Goal: Information Seeking & Learning: Learn about a topic

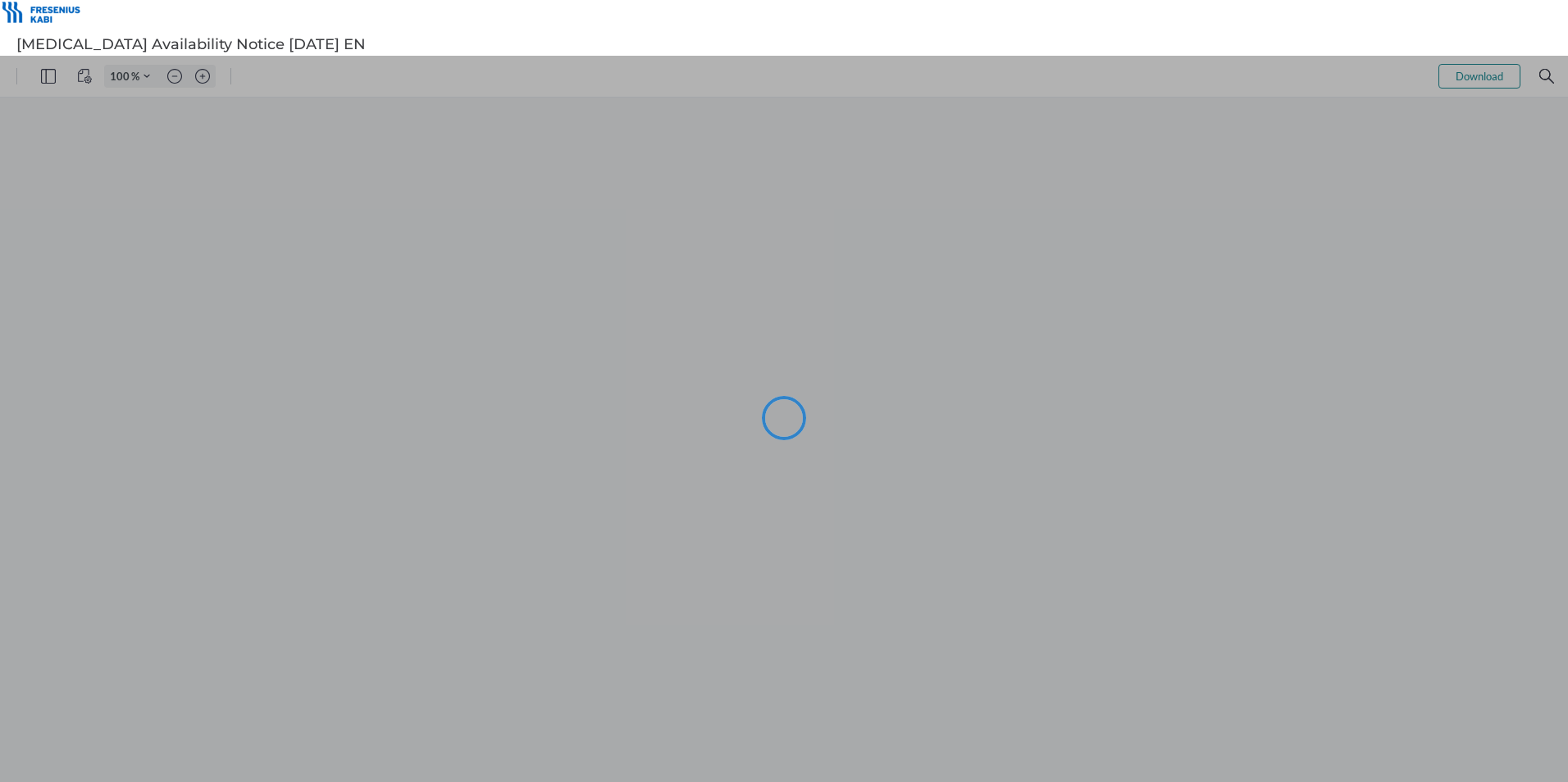
type input "105"
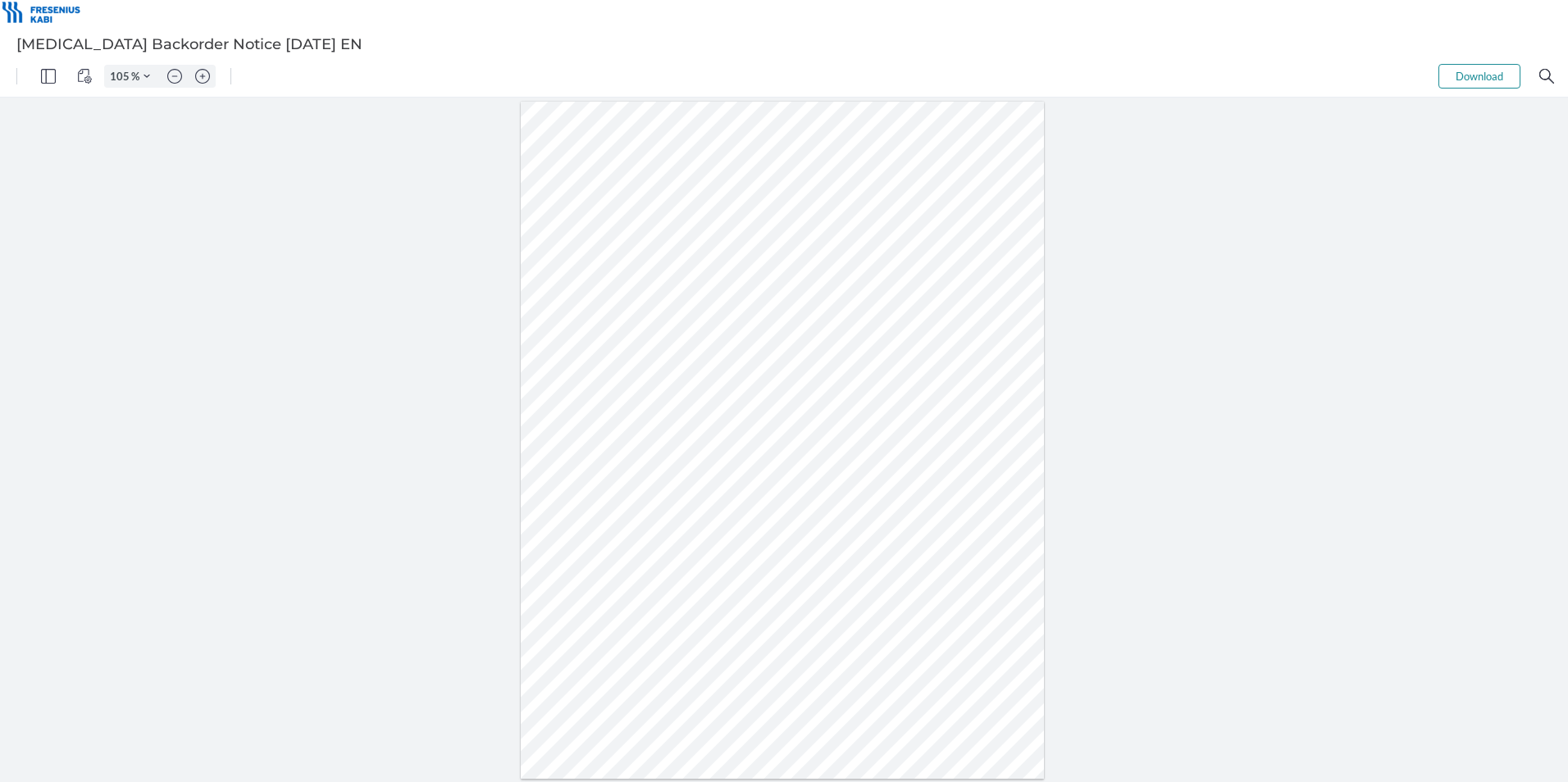
drag, startPoint x: 943, startPoint y: 449, endPoint x: 1004, endPoint y: 447, distance: 61.0
click at [1004, 447] on div at bounding box center [782, 440] width 524 height 678
click at [997, 446] on div at bounding box center [782, 440] width 524 height 678
